Goal: Navigation & Orientation: Find specific page/section

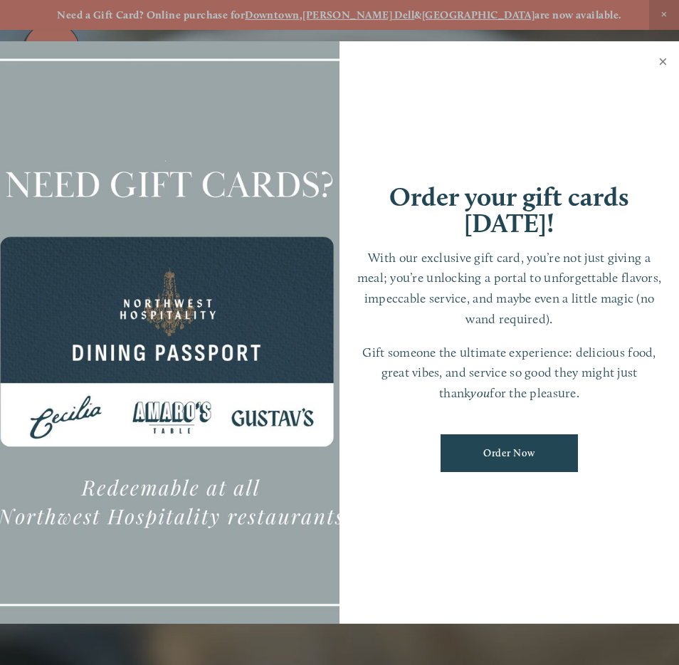
click at [664, 58] on link "Close" at bounding box center [663, 63] width 28 height 40
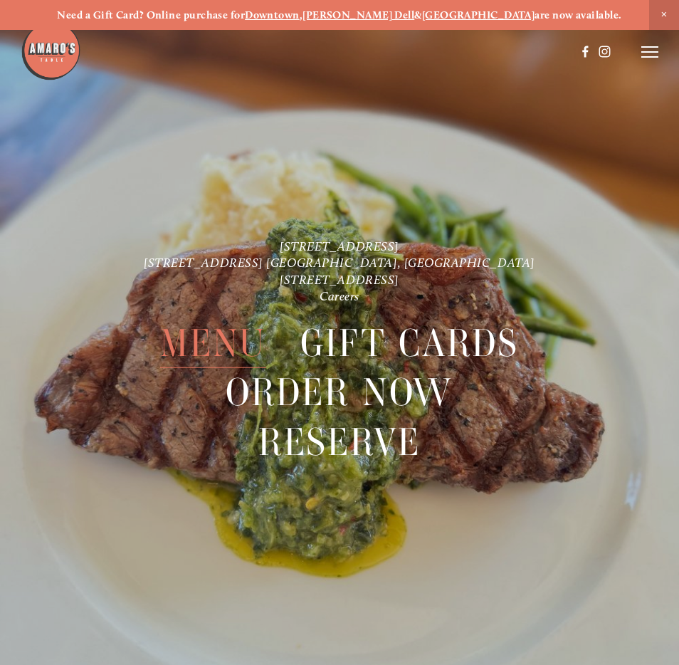
click at [233, 337] on span "Menu" at bounding box center [213, 343] width 106 height 50
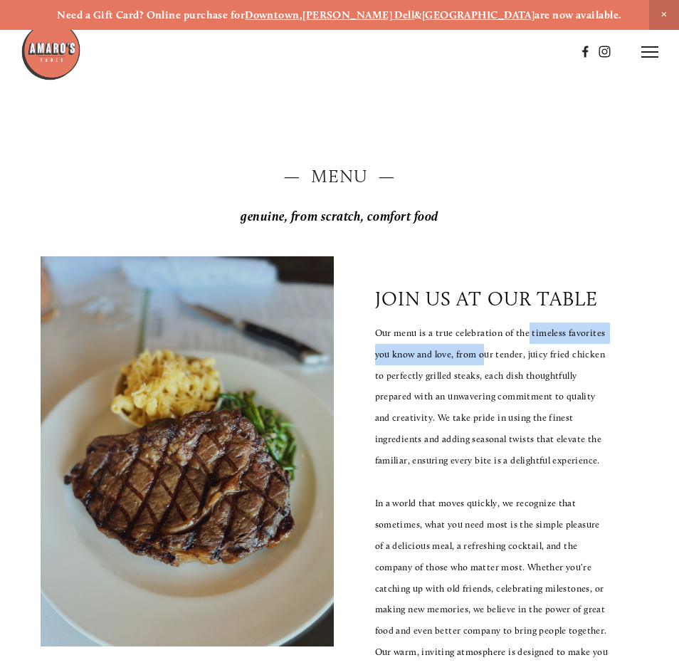
drag, startPoint x: 478, startPoint y: 371, endPoint x: 520, endPoint y: 343, distance: 50.9
click at [527, 340] on p "Our menu is a true celebration of the timeless favorites you know and love, fro…" at bounding box center [492, 397] width 234 height 149
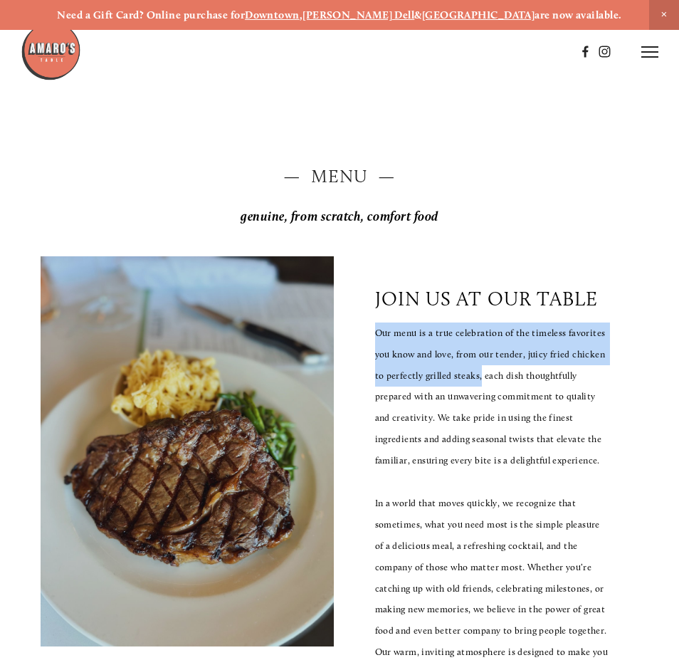
drag, startPoint x: 482, startPoint y: 377, endPoint x: 376, endPoint y: 336, distance: 113.8
click at [376, 336] on p "Our menu is a true celebration of the timeless favorites you know and love, fro…" at bounding box center [492, 397] width 234 height 149
copy p "Our menu is a true celebration of the timeless favorites you know and love, fro…"
